Goal: Find specific page/section: Find specific page/section

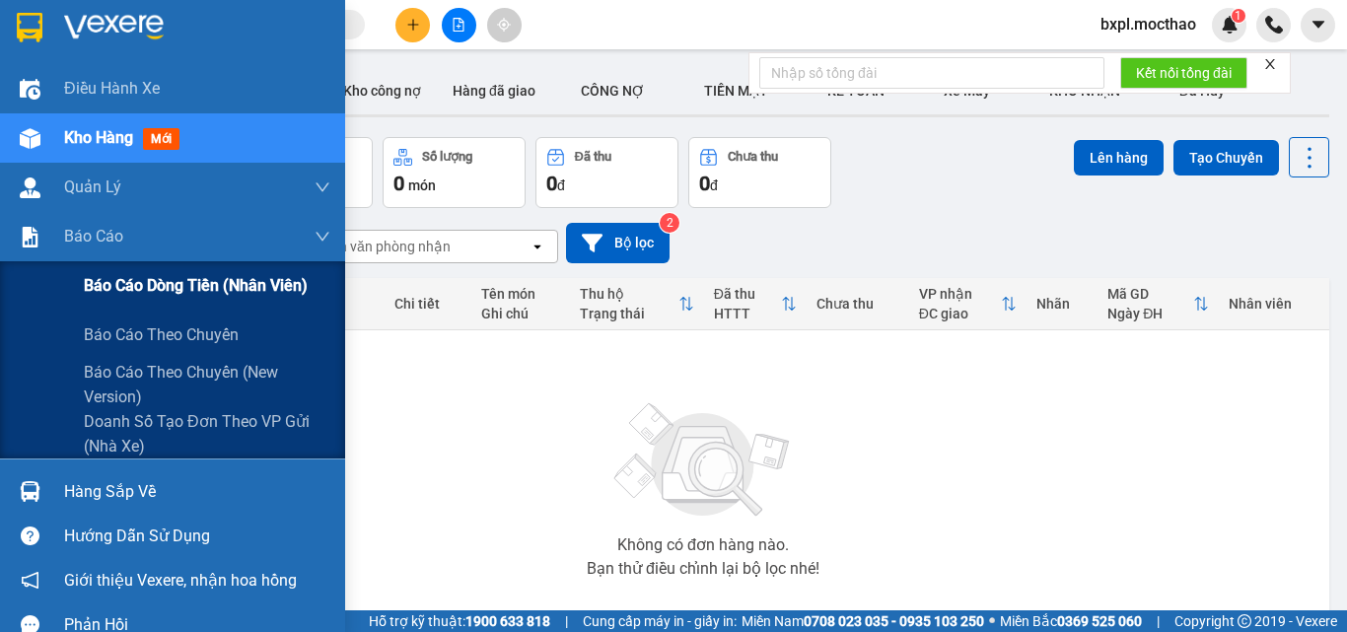
click at [192, 288] on span "Báo cáo dòng tiền (nhân viên)" at bounding box center [196, 285] width 224 height 25
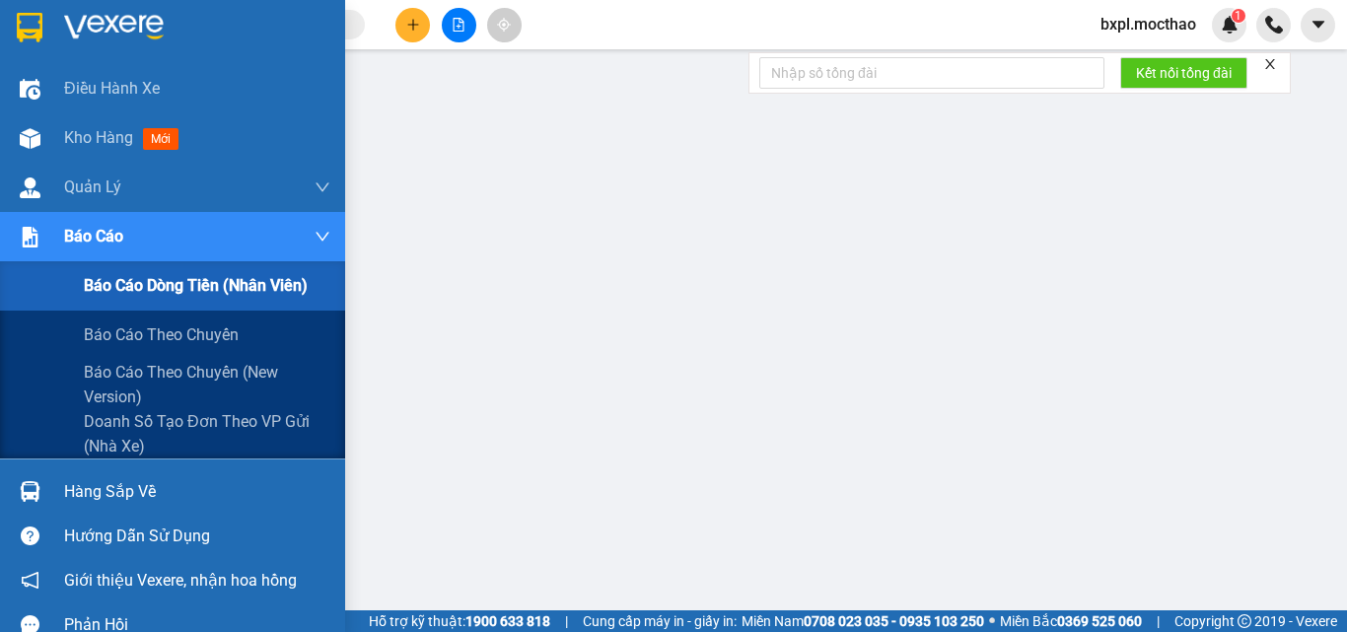
click at [202, 291] on span "Báo cáo dòng tiền (nhân viên)" at bounding box center [196, 285] width 224 height 25
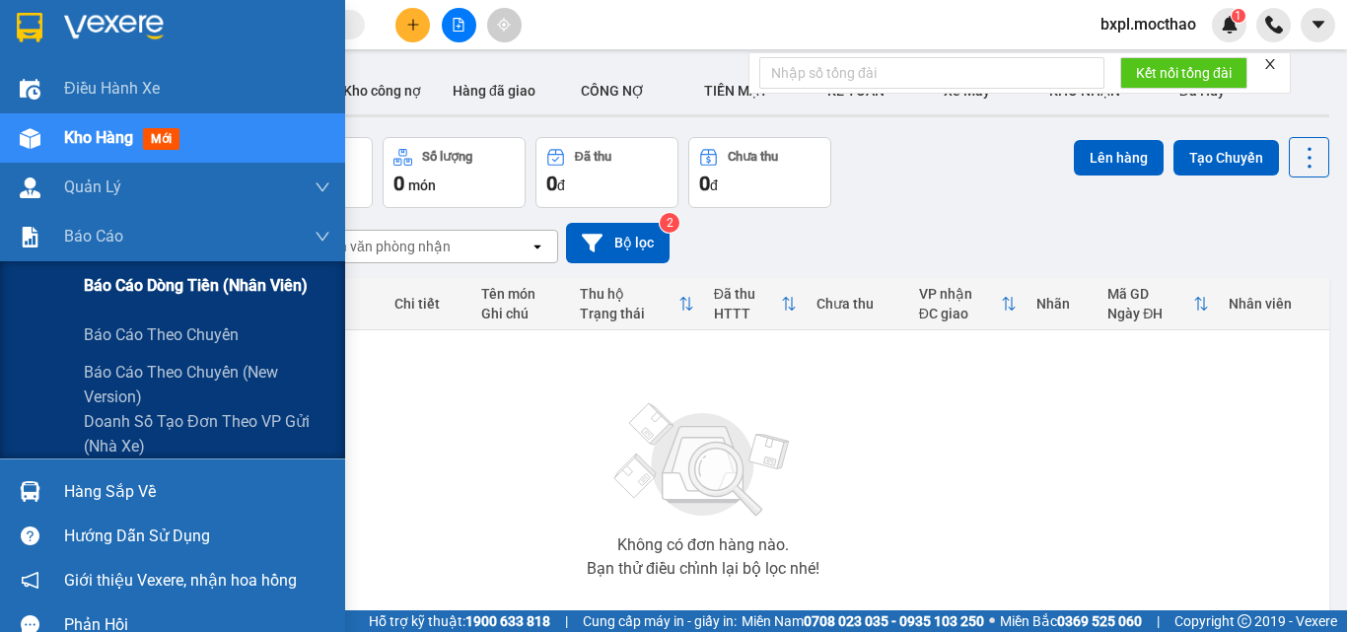
click at [172, 282] on span "Báo cáo dòng tiền (nhân viên)" at bounding box center [196, 285] width 224 height 25
